Goal: Task Accomplishment & Management: Complete application form

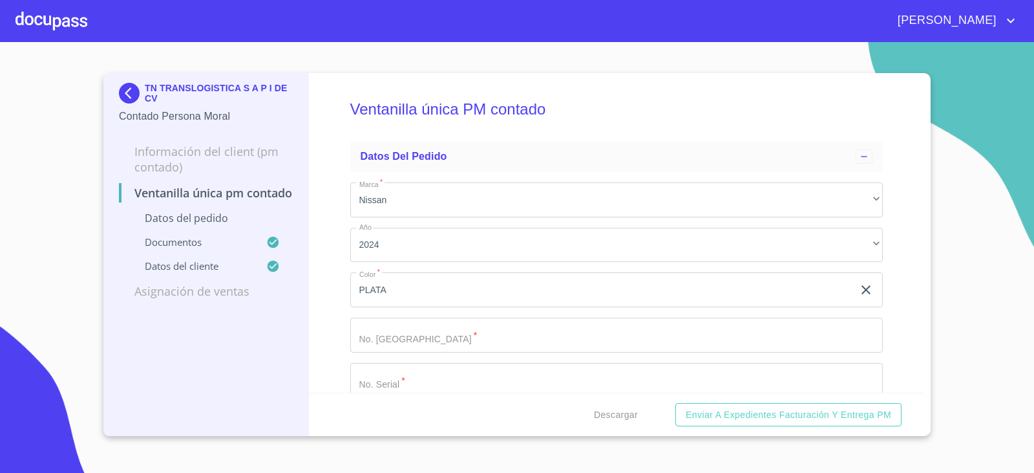
click at [315, 354] on div "Ventanilla única PM contado Datos del pedido Marca   * Nissan ​ Año 2024 ​ Colo…" at bounding box center [617, 232] width 616 height 319
